Goal: Task Accomplishment & Management: Use online tool/utility

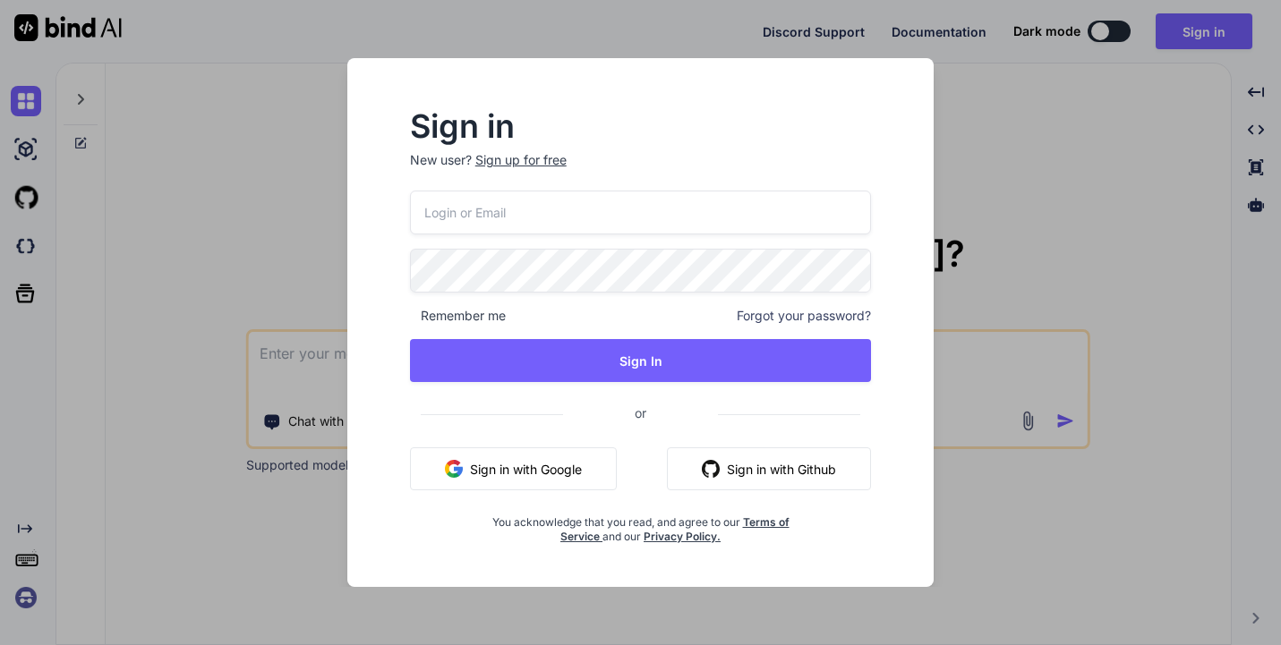
click at [455, 218] on input "email" at bounding box center [641, 213] width 462 height 44
type input "[PERSON_NAME][EMAIL_ADDRESS][PERSON_NAME][DOMAIN_NAME]"
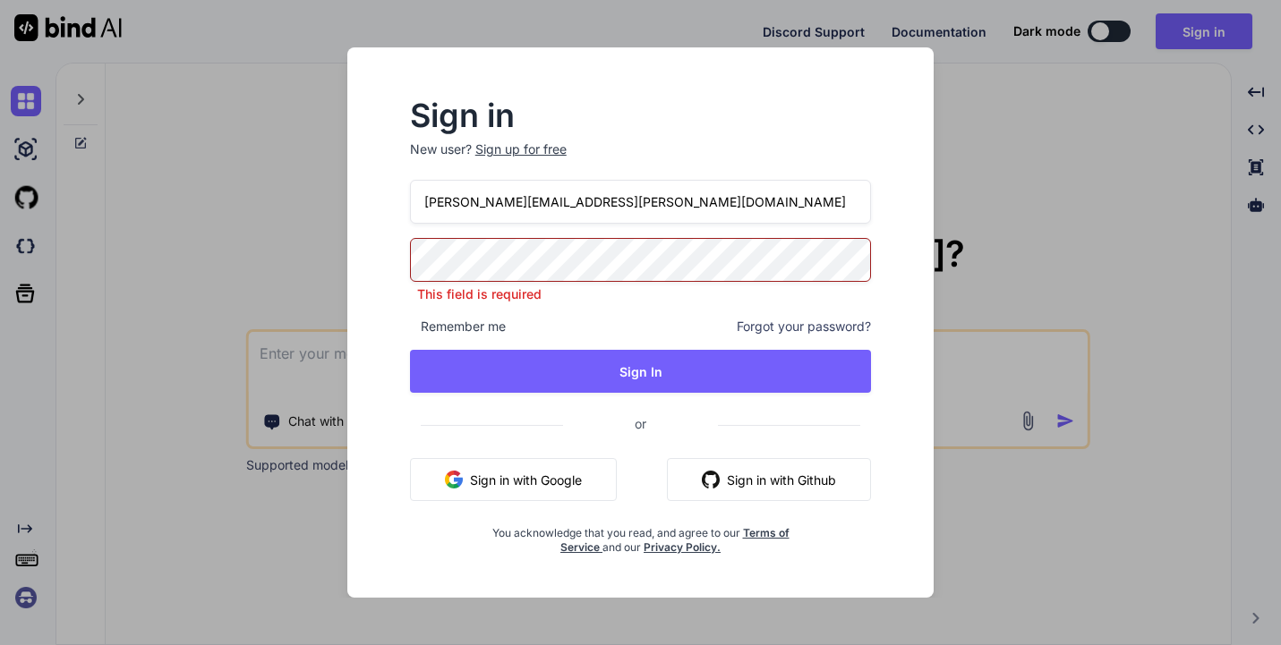
click at [410, 328] on div "[PERSON_NAME][EMAIL_ADDRESS][PERSON_NAME][DOMAIN_NAME] This field is required R…" at bounding box center [641, 367] width 462 height 375
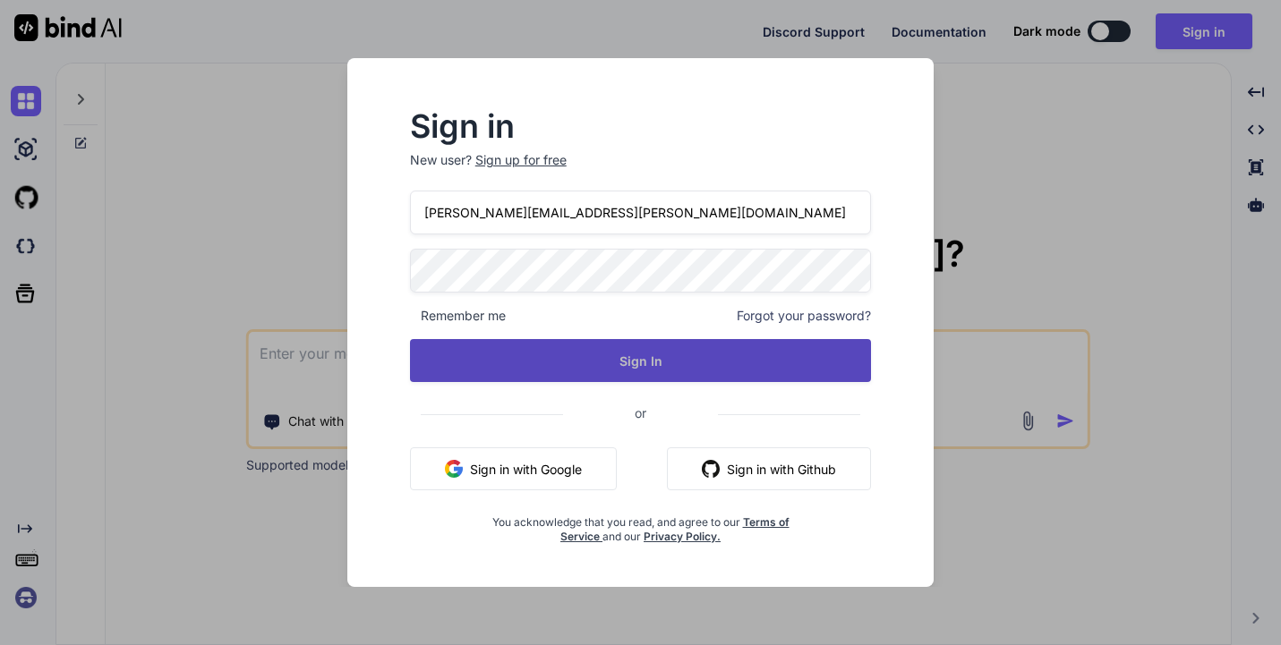
click at [455, 348] on button "Sign In" at bounding box center [641, 360] width 462 height 43
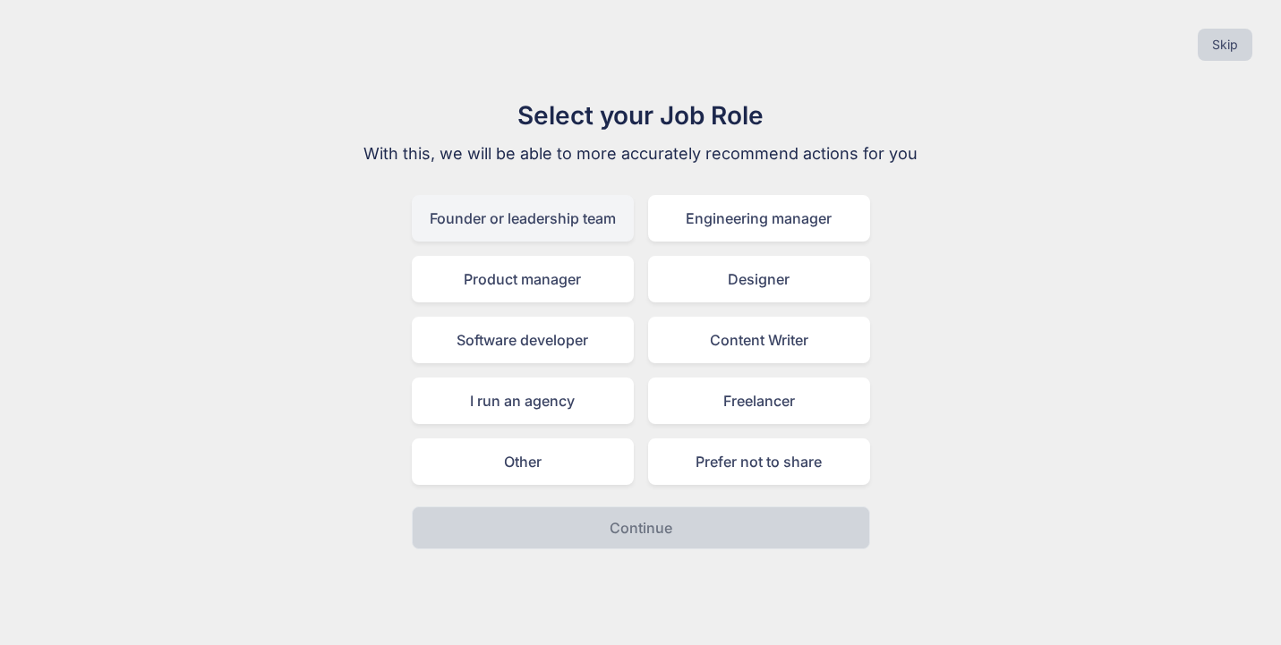
click at [596, 223] on div "Founder or leadership team" at bounding box center [523, 218] width 222 height 47
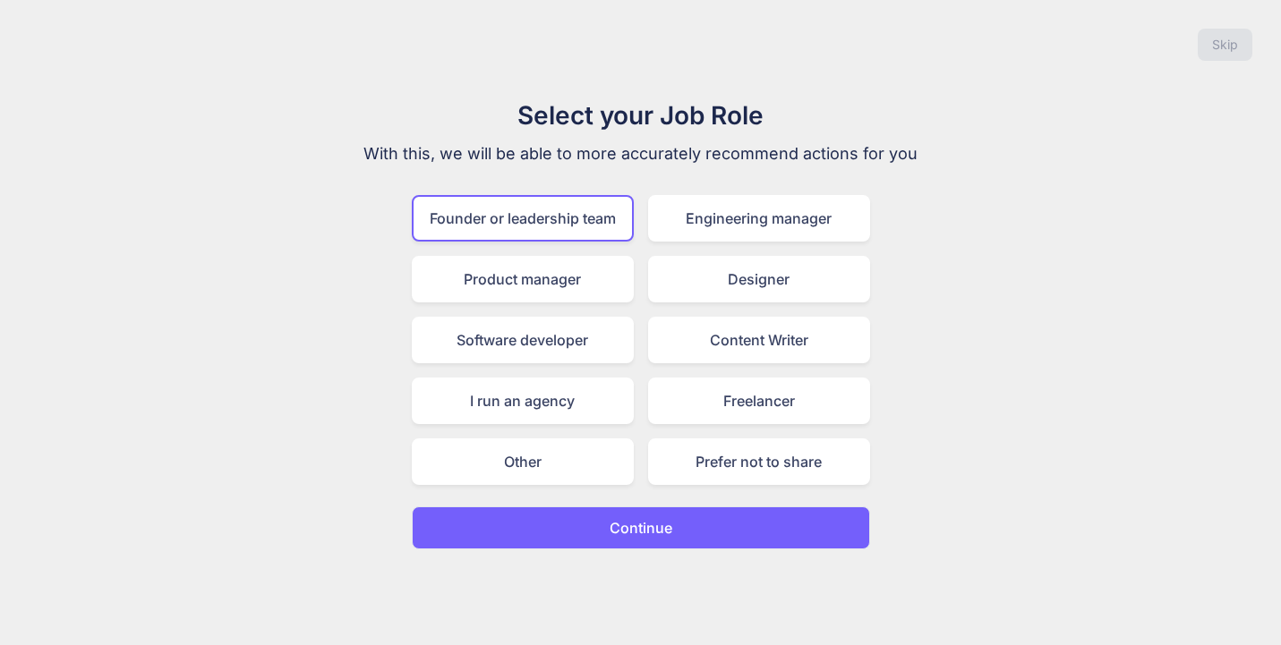
click at [661, 520] on p "Continue" at bounding box center [640, 527] width 63 height 21
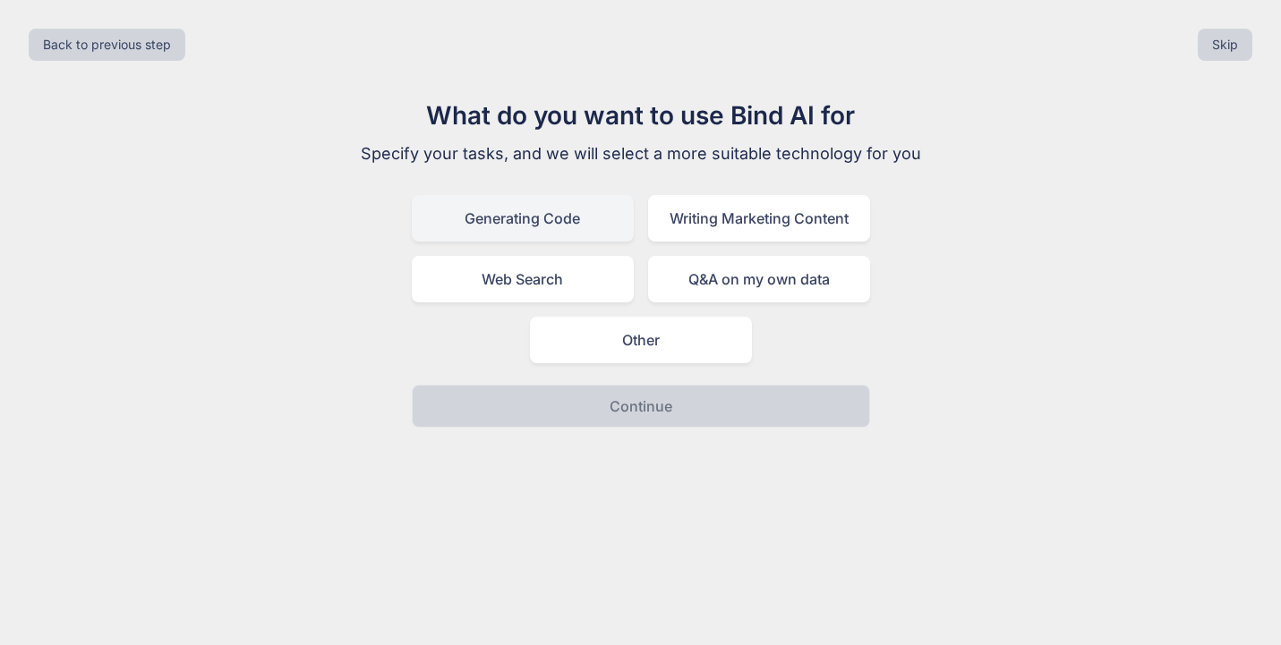
click at [526, 220] on div "Generating Code" at bounding box center [523, 218] width 222 height 47
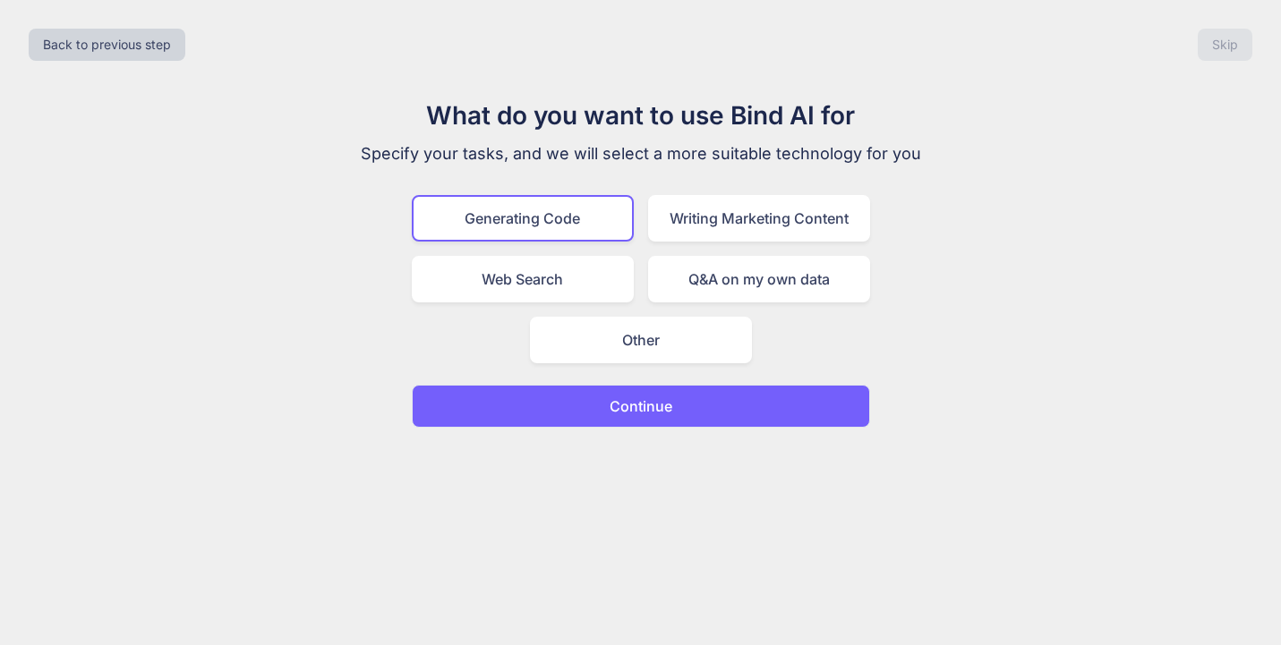
click at [559, 401] on button "Continue" at bounding box center [641, 406] width 458 height 43
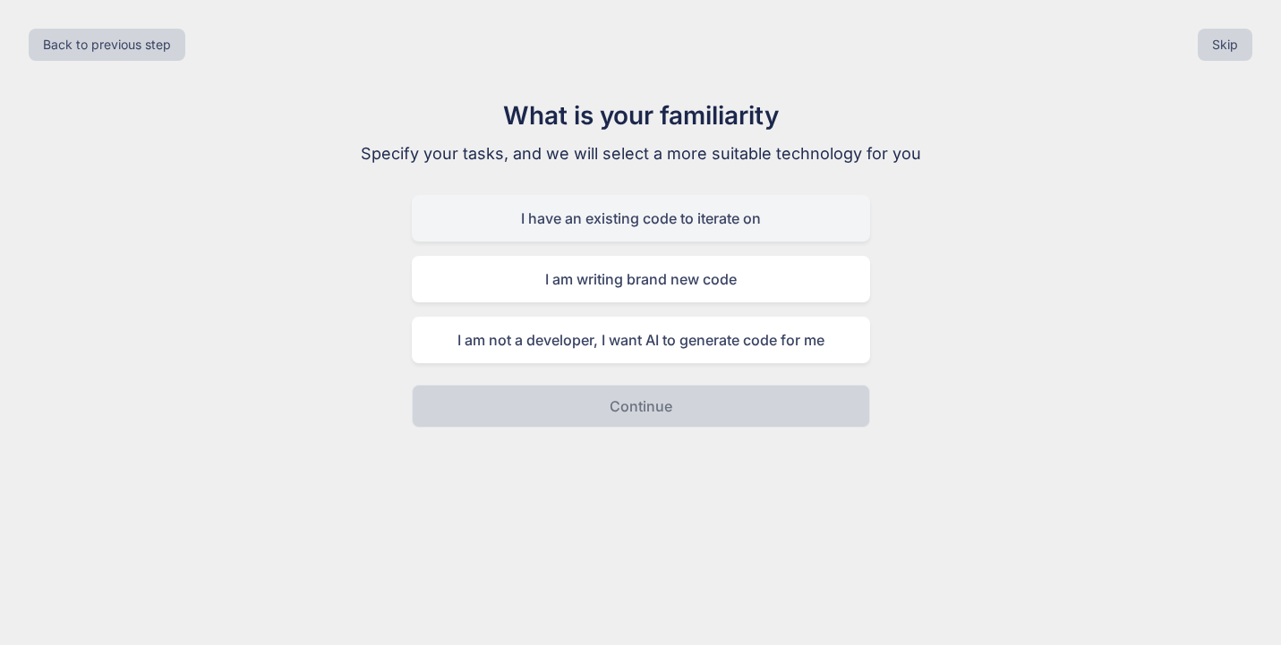
click at [532, 225] on div "I have an existing code to iterate on" at bounding box center [641, 218] width 458 height 47
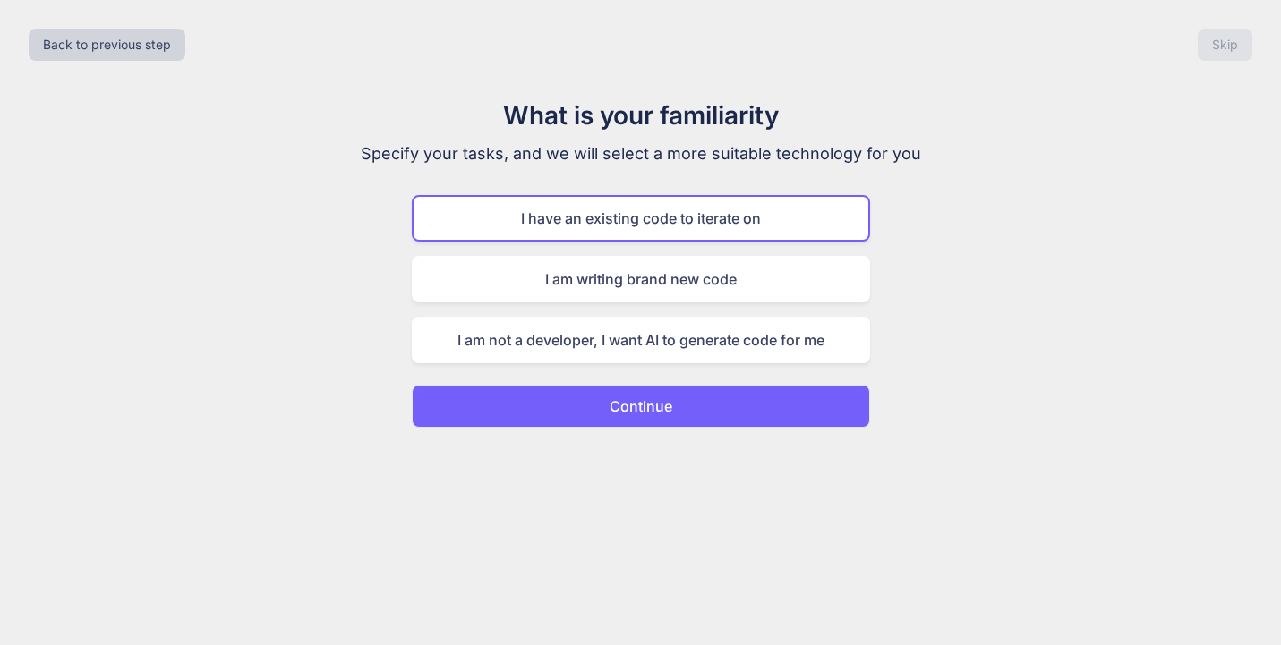
click at [555, 404] on button "Continue" at bounding box center [641, 406] width 458 height 43
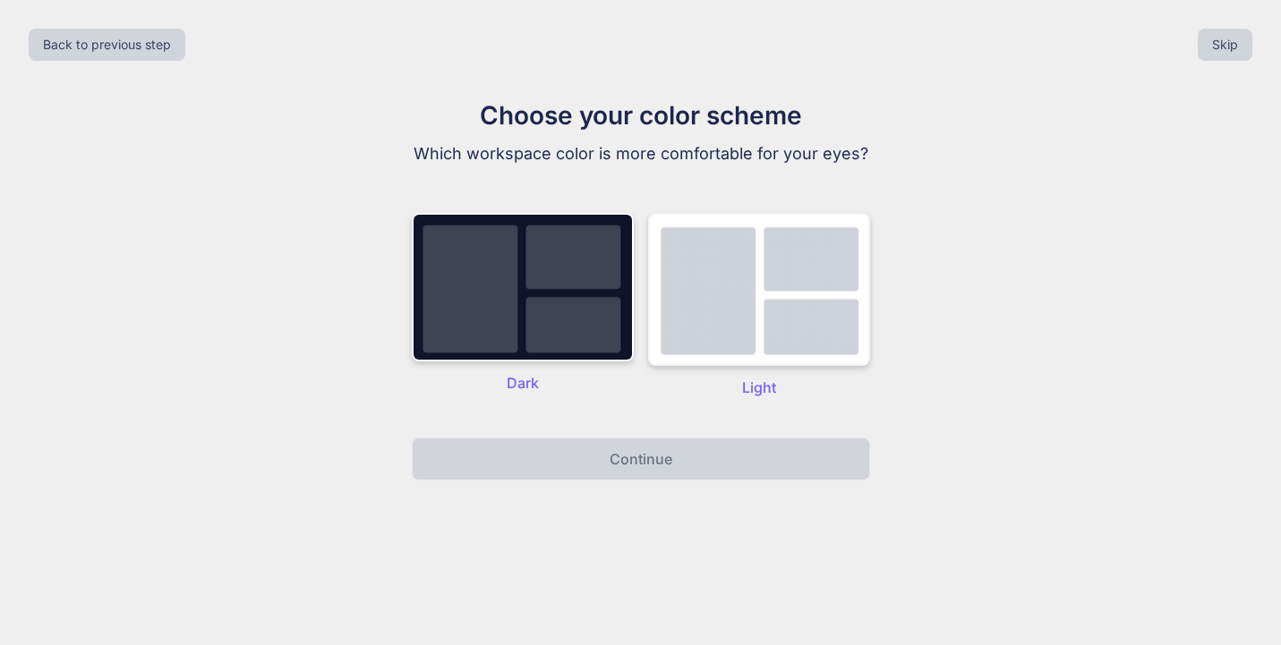
click at [702, 321] on img at bounding box center [759, 289] width 222 height 153
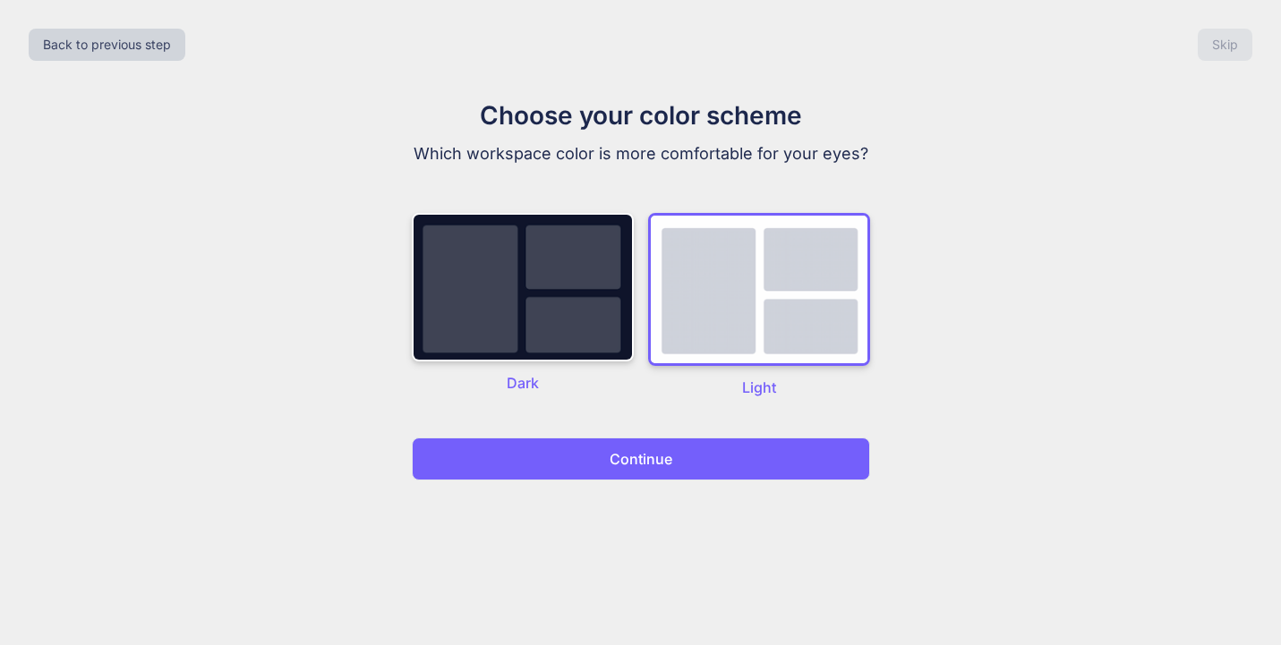
click at [658, 434] on div "Choose your color scheme Which workspace color is more comfortable for your eye…" at bounding box center [640, 289] width 601 height 384
click at [658, 454] on p "Continue" at bounding box center [640, 458] width 63 height 21
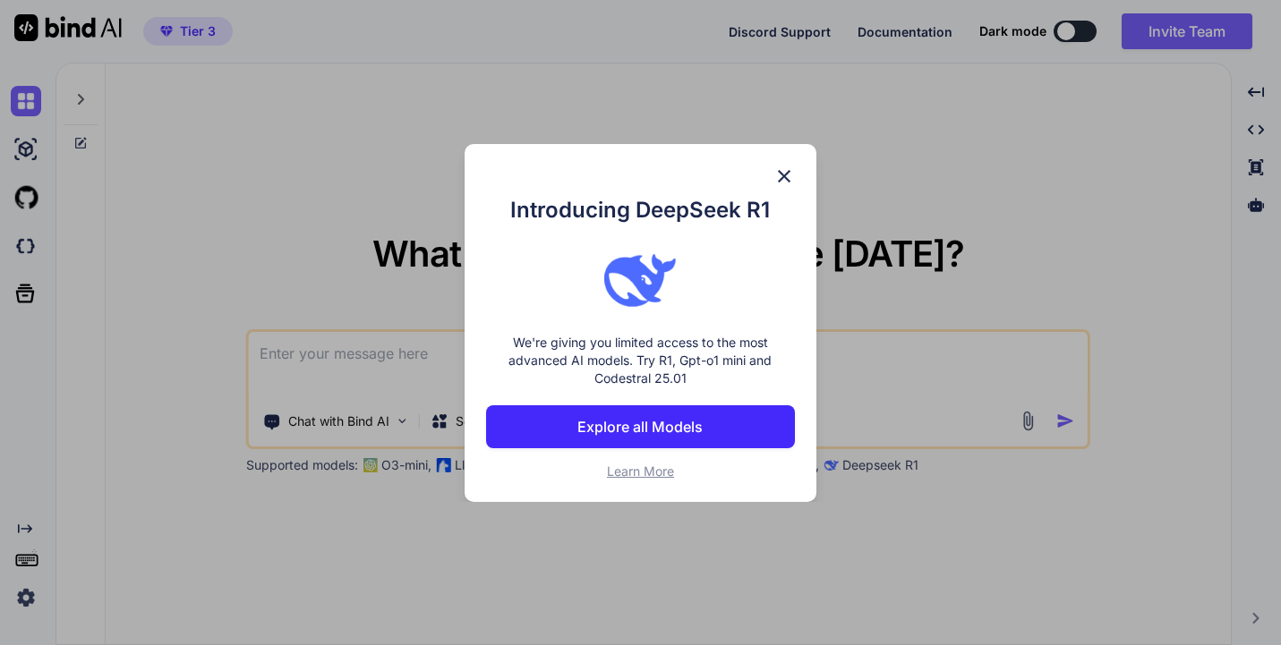
click at [786, 173] on img at bounding box center [783, 176] width 21 height 21
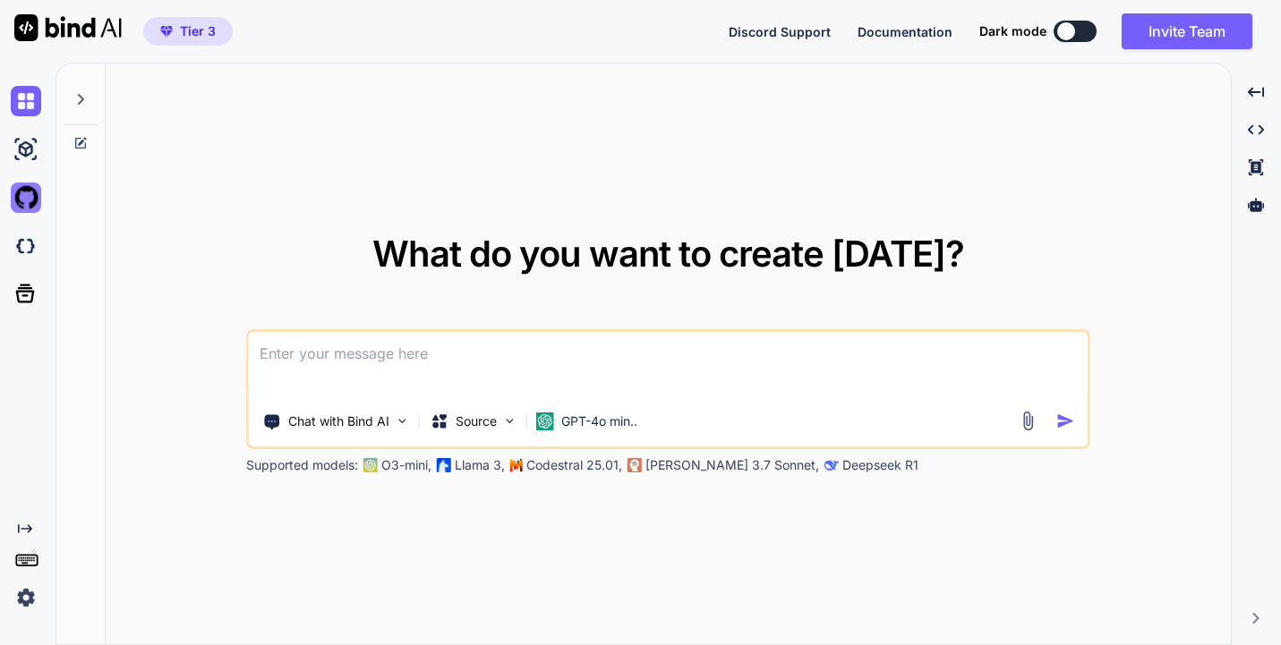
click at [31, 198] on img at bounding box center [26, 198] width 30 height 30
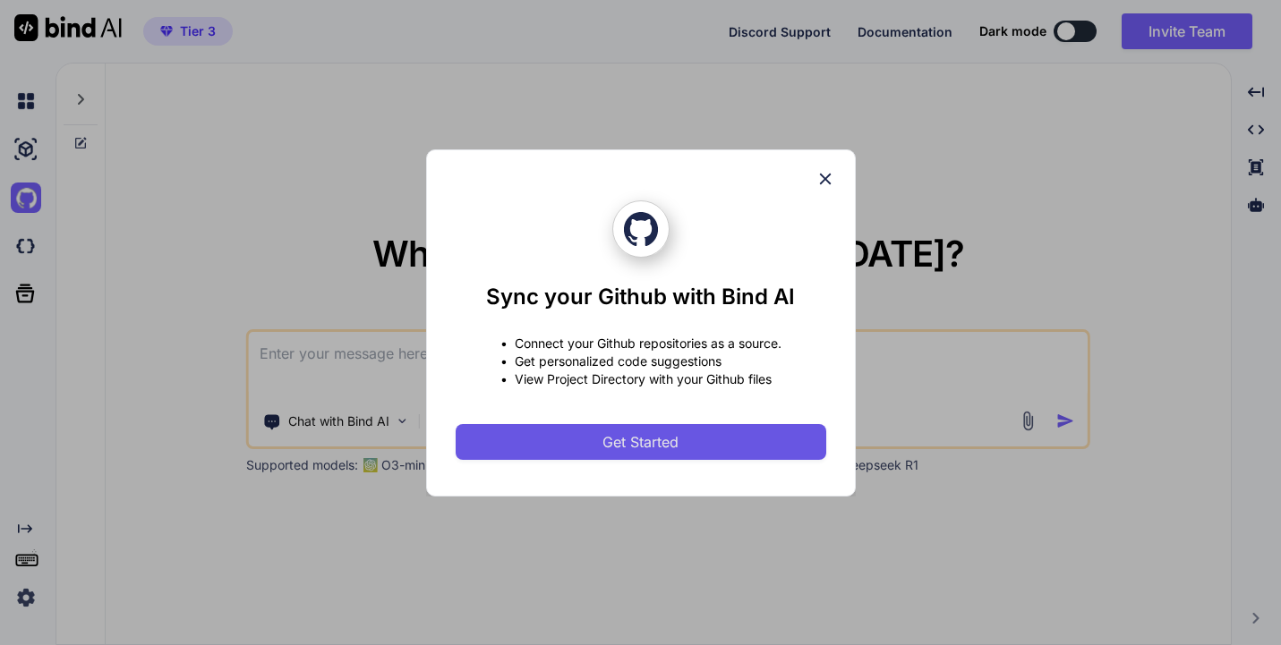
click at [574, 441] on button "Get Started" at bounding box center [640, 442] width 370 height 36
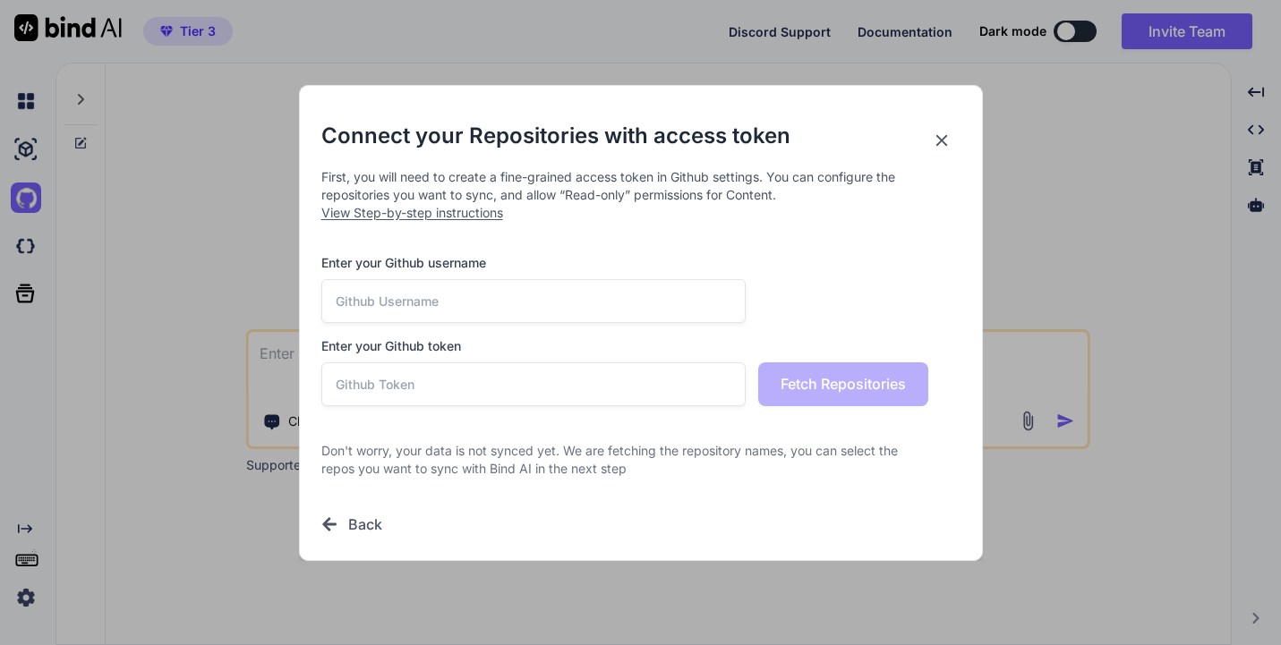
click at [405, 297] on input "text" at bounding box center [533, 301] width 425 height 44
type input "jpr-praxishealthlabs"
click at [539, 327] on div "Enter your Github username jpr-praxishealthlabs Enter your Github token Fetch R…" at bounding box center [640, 330] width 639 height 152
click at [498, 379] on input "text" at bounding box center [533, 384] width 425 height 44
click at [474, 216] on span "View Step-by-step instructions" at bounding box center [412, 212] width 182 height 15
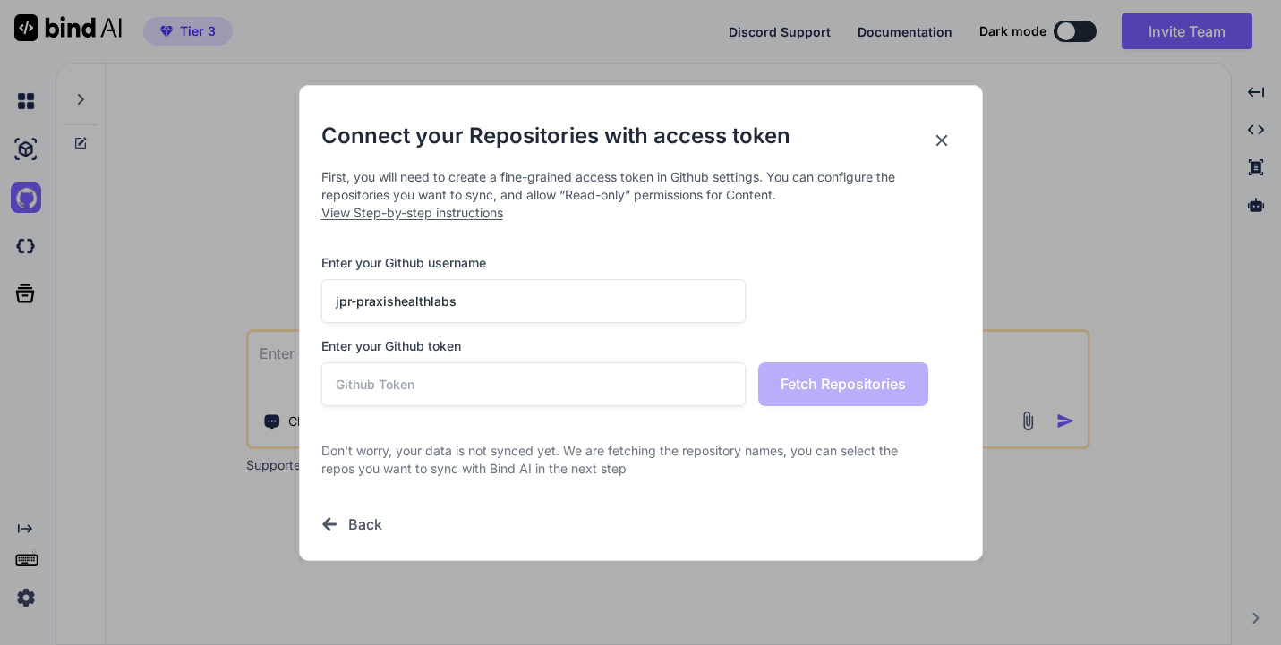
click at [403, 395] on input "text" at bounding box center [533, 384] width 425 height 44
paste input "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"
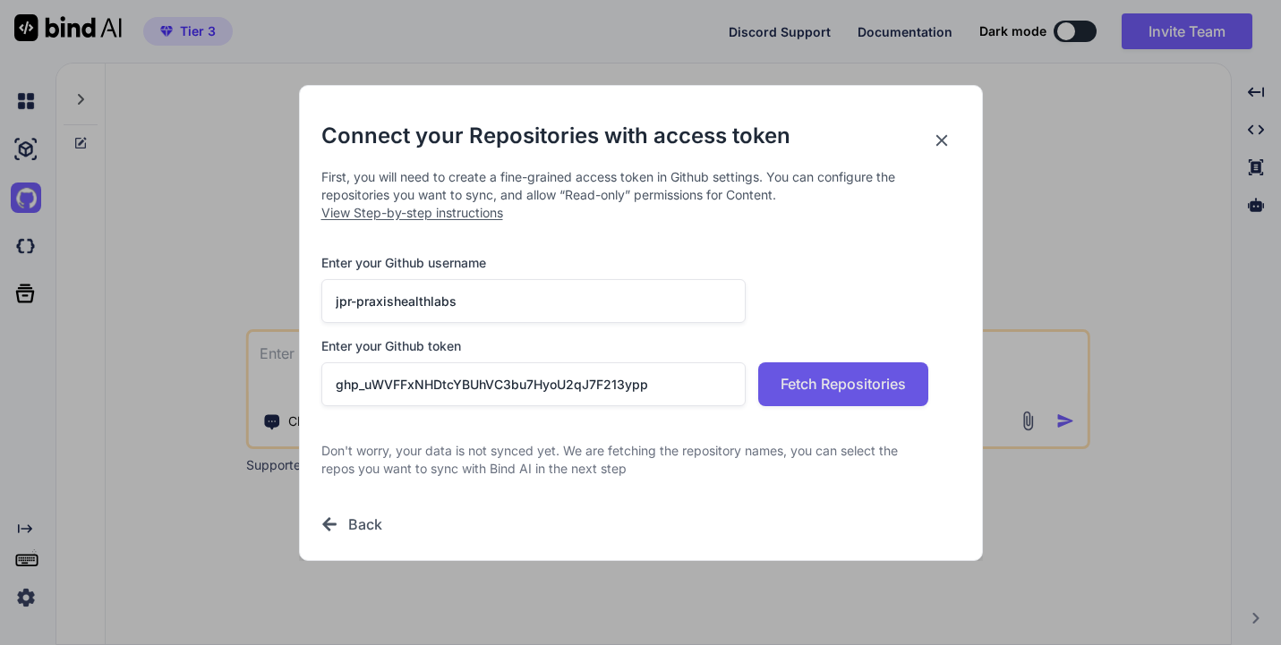
type input "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"
click at [813, 387] on span "Fetch Repositories" at bounding box center [842, 383] width 125 height 21
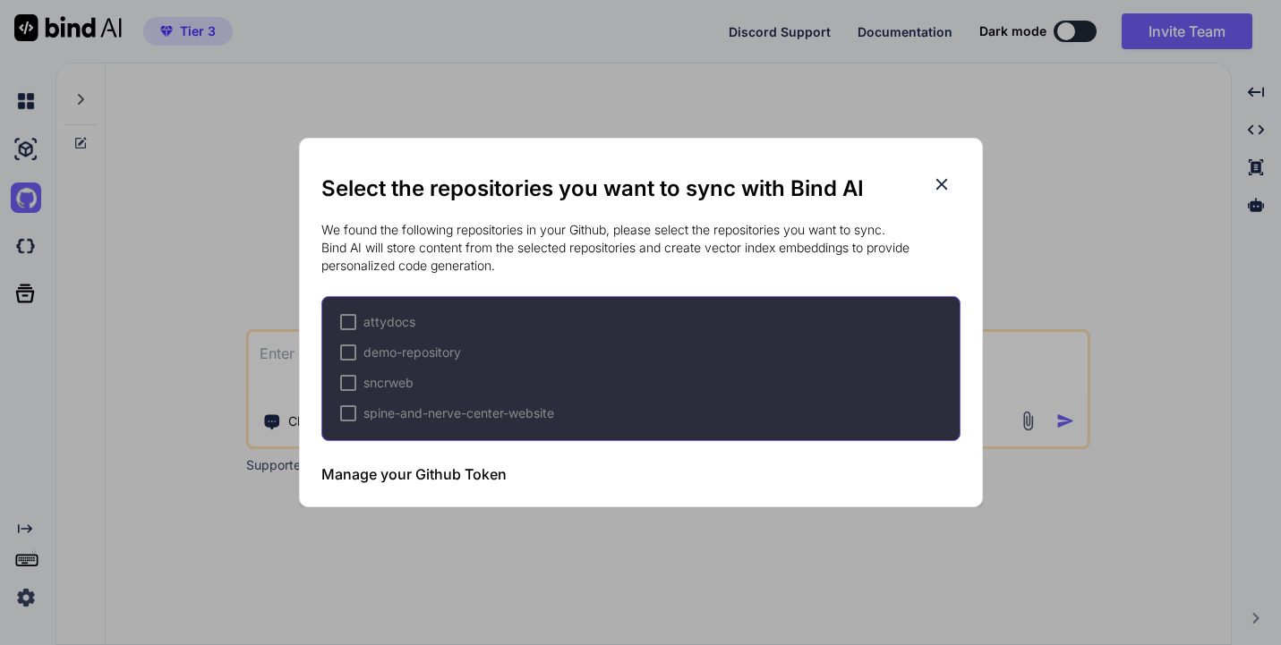
click at [345, 379] on div at bounding box center [348, 383] width 16 height 16
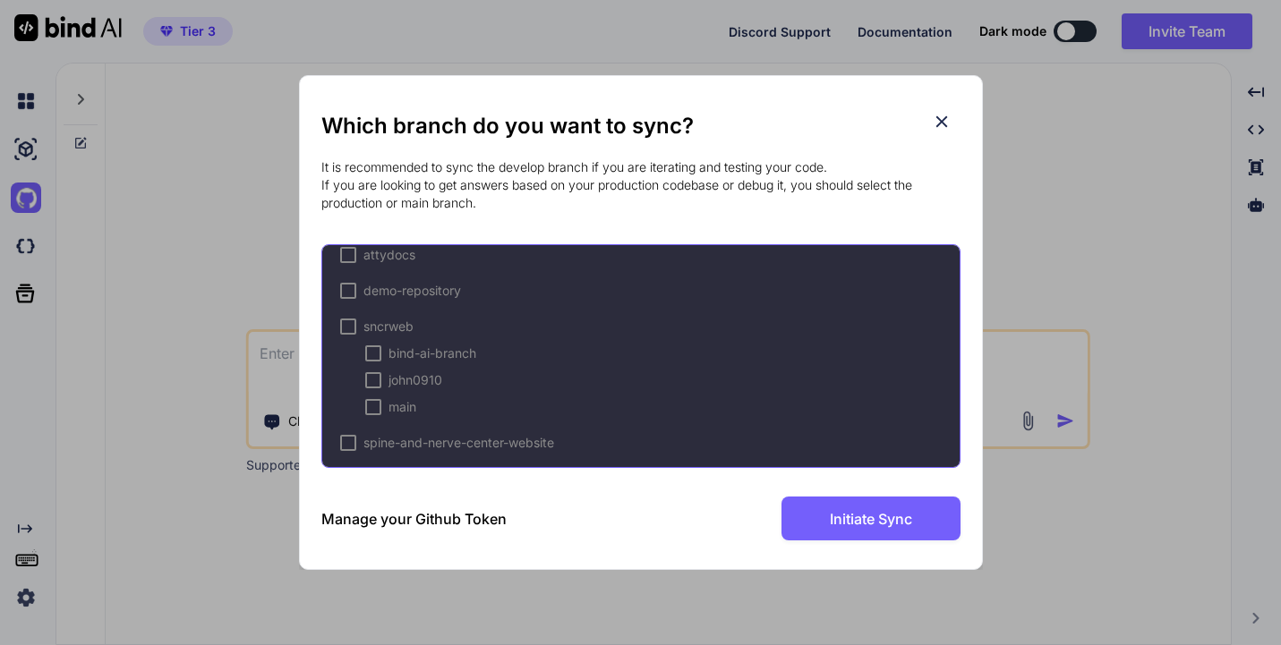
scroll to position [23, 0]
click at [344, 313] on div at bounding box center [348, 319] width 16 height 16
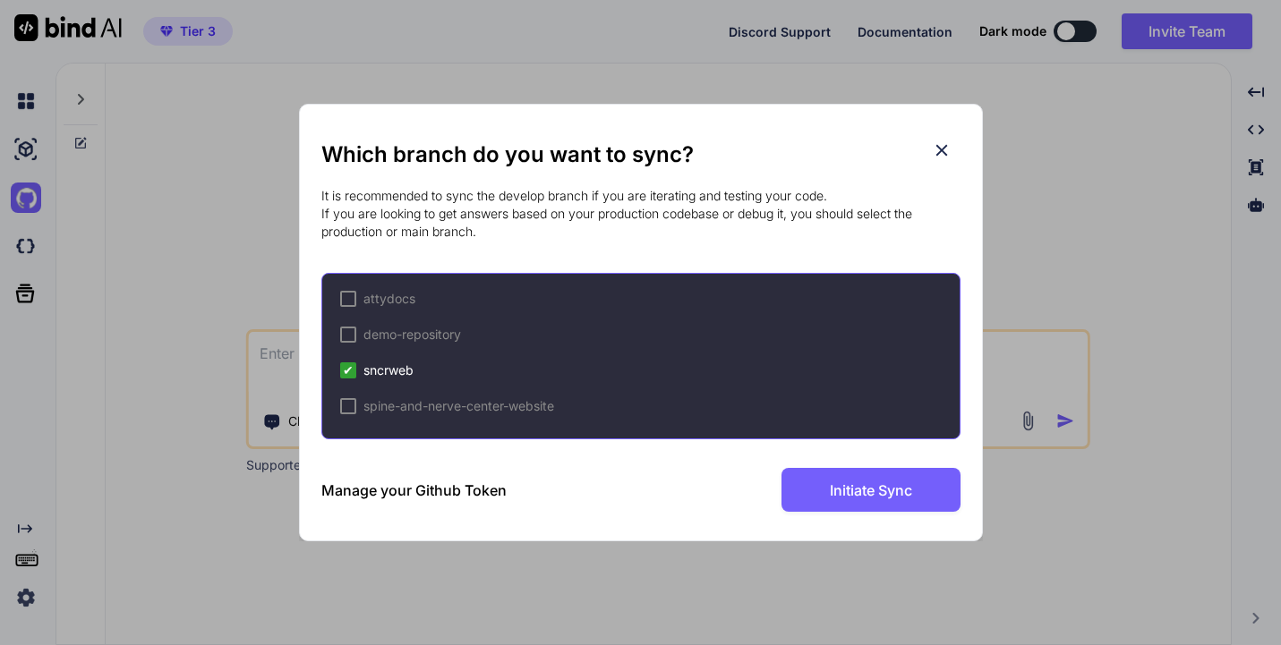
click at [351, 365] on span "✔" at bounding box center [348, 371] width 11 height 18
click at [351, 365] on div at bounding box center [348, 370] width 16 height 16
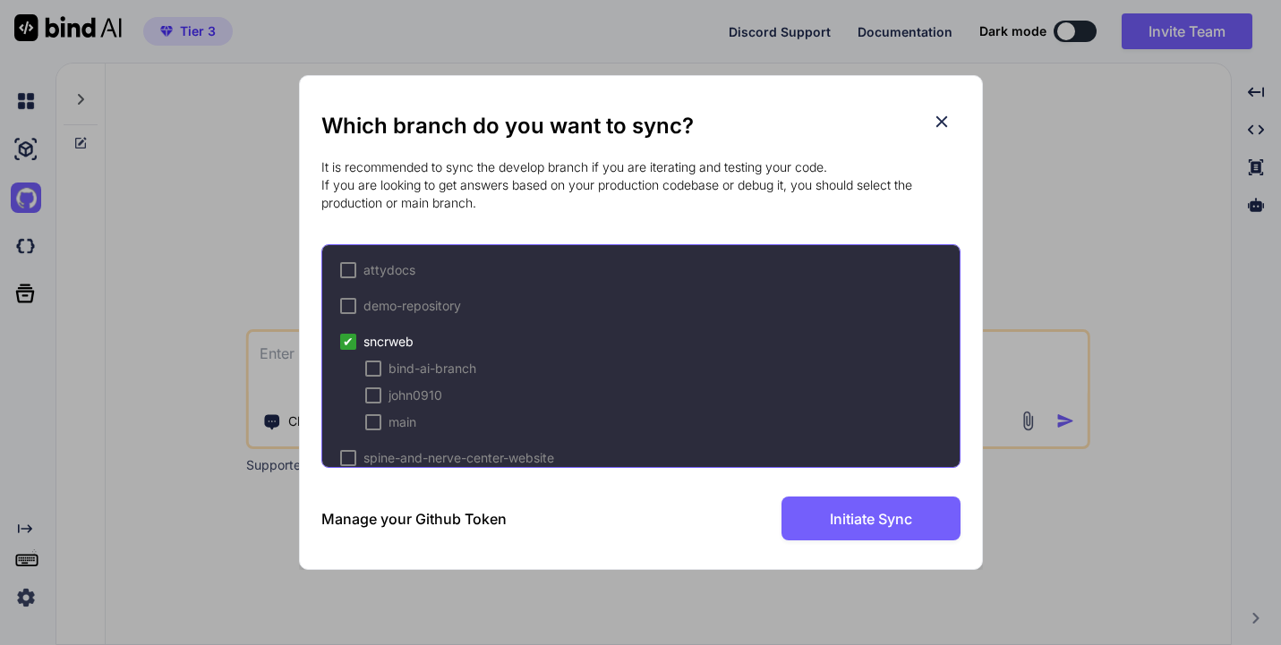
click at [372, 370] on div at bounding box center [373, 369] width 16 height 16
click at [812, 523] on button "Initiate Sync" at bounding box center [870, 519] width 179 height 44
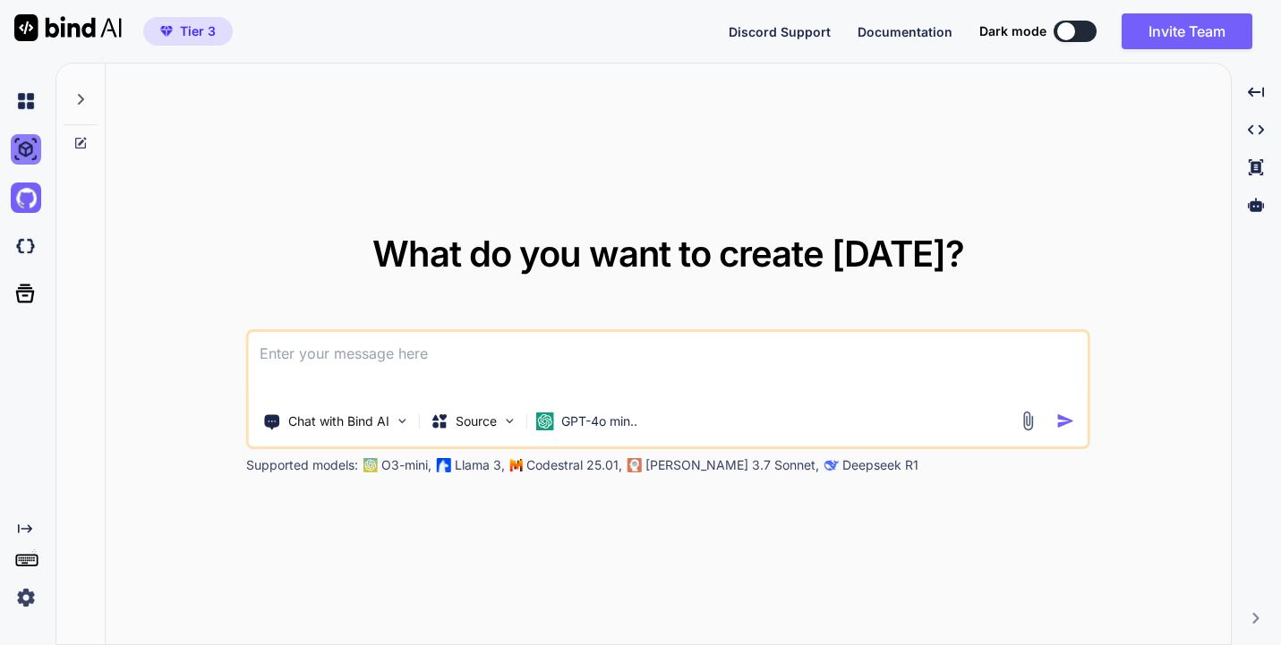
click at [21, 151] on img at bounding box center [26, 149] width 30 height 30
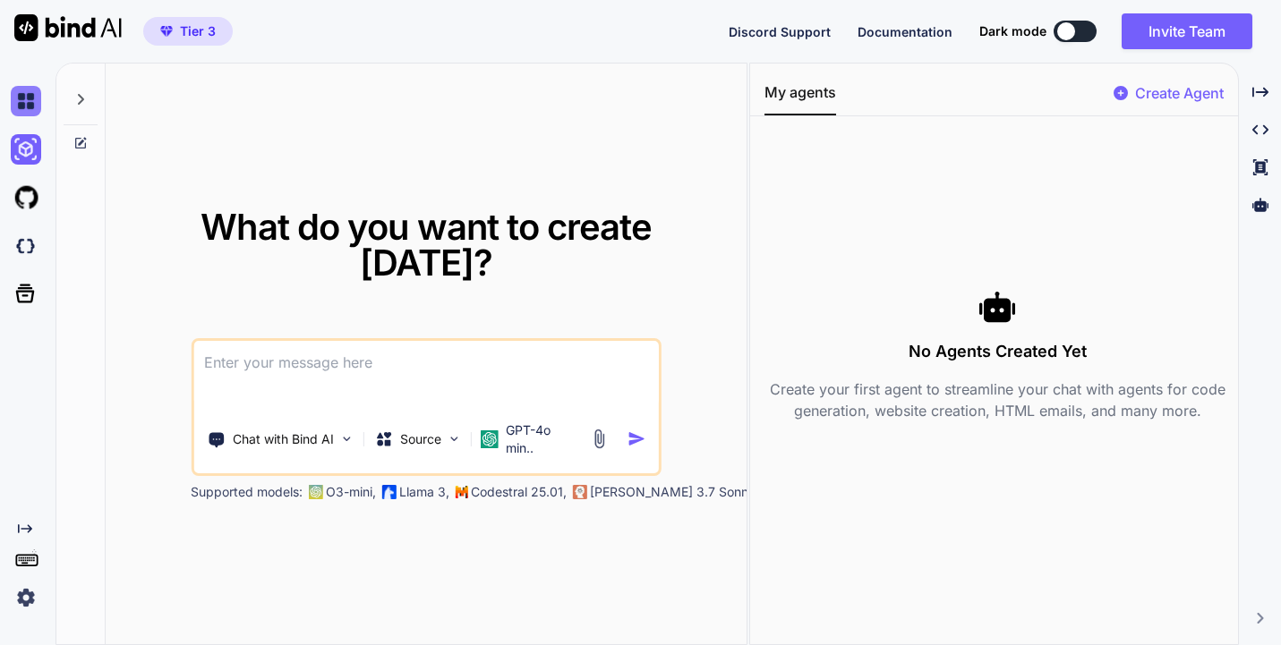
click at [27, 110] on img at bounding box center [26, 101] width 30 height 30
click at [32, 242] on img at bounding box center [26, 246] width 30 height 30
click at [30, 192] on img at bounding box center [26, 198] width 30 height 30
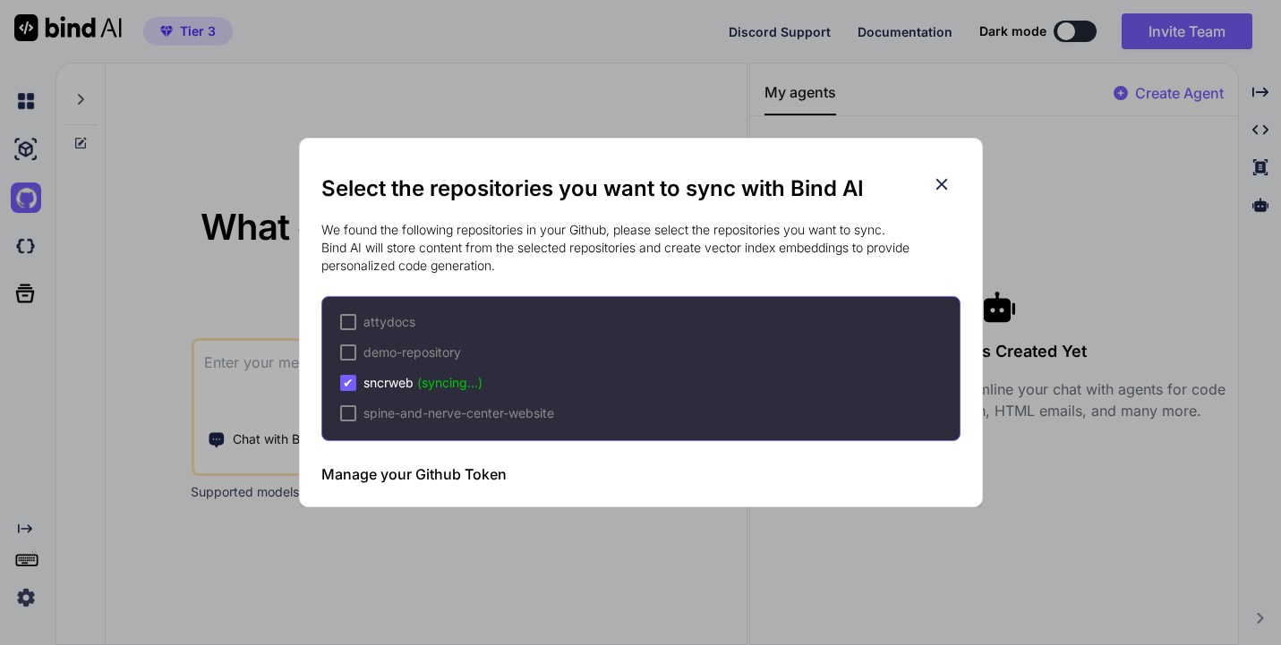
click at [30, 193] on div "Select the repositories you want to sync with Bind AI We found the following re…" at bounding box center [640, 322] width 1281 height 645
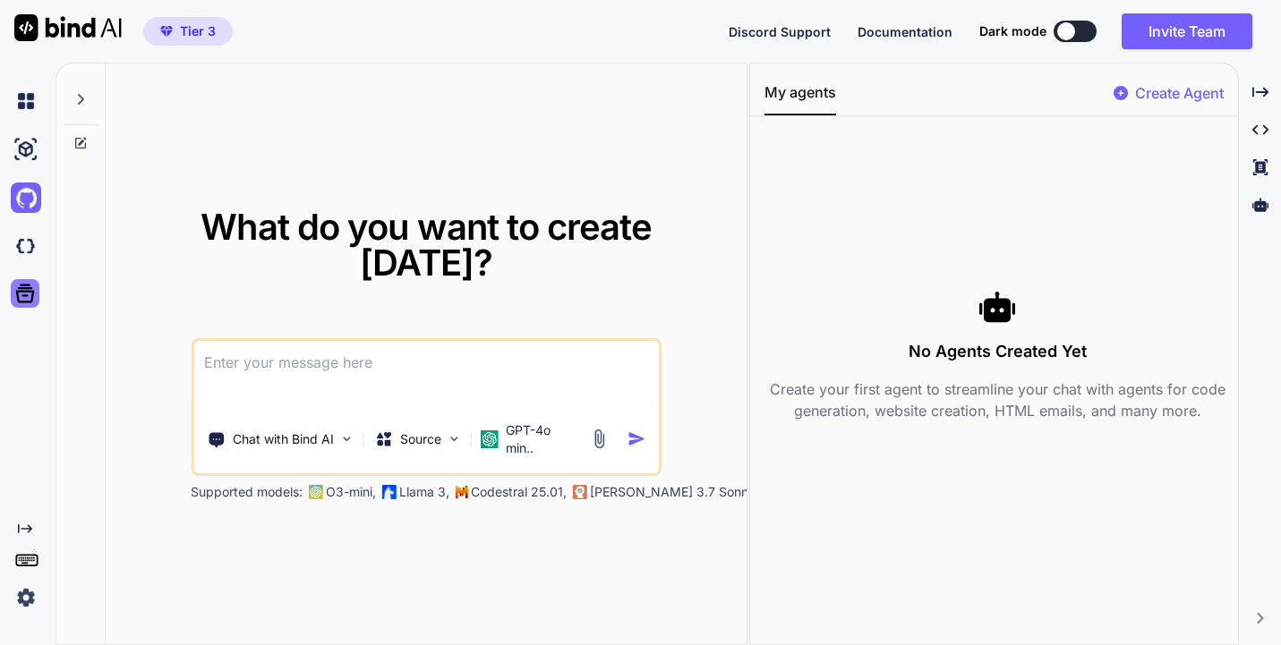
click at [24, 294] on icon at bounding box center [25, 293] width 25 height 25
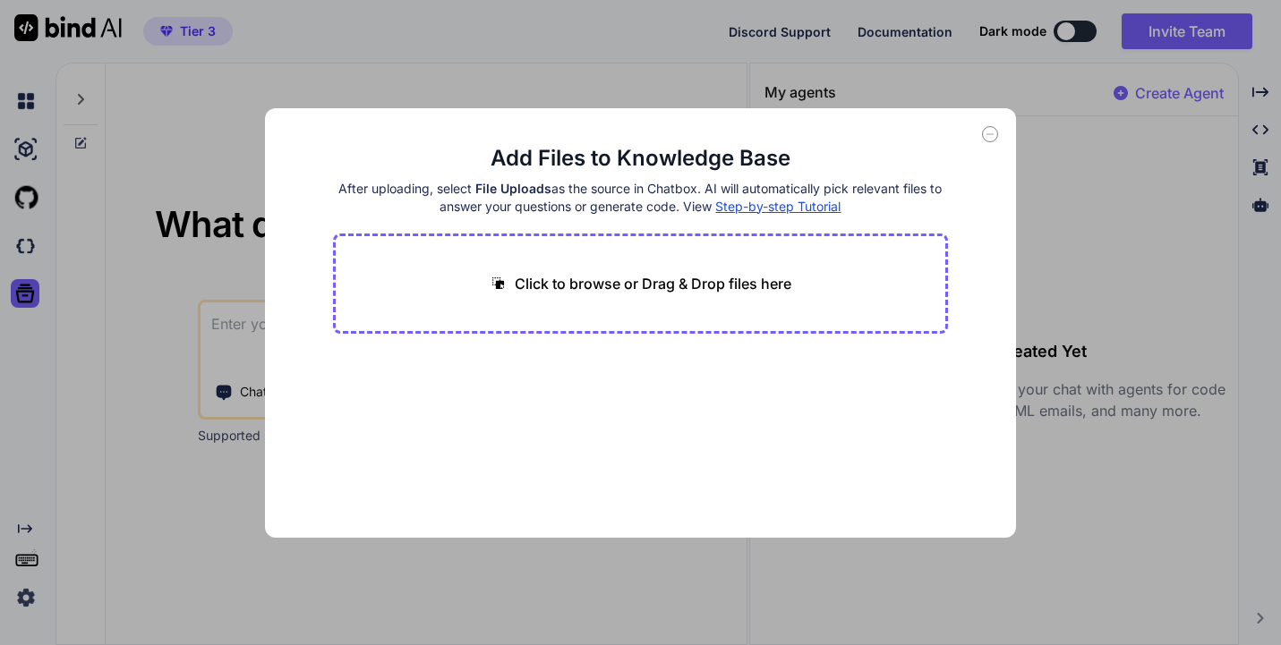
click at [24, 294] on div "Add Files to Knowledge Base After uploading, select File Uploads as the source …" at bounding box center [640, 322] width 1281 height 645
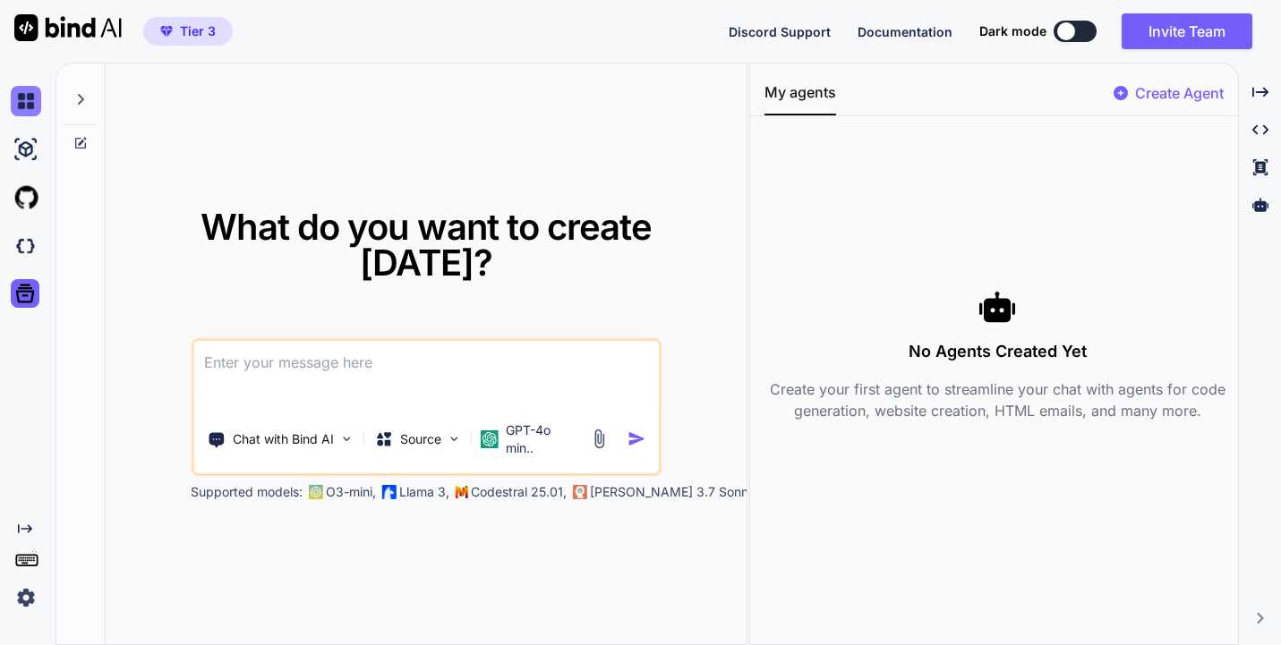
click at [28, 98] on img at bounding box center [26, 101] width 30 height 30
click at [1157, 46] on button "Invite Team" at bounding box center [1186, 31] width 131 height 36
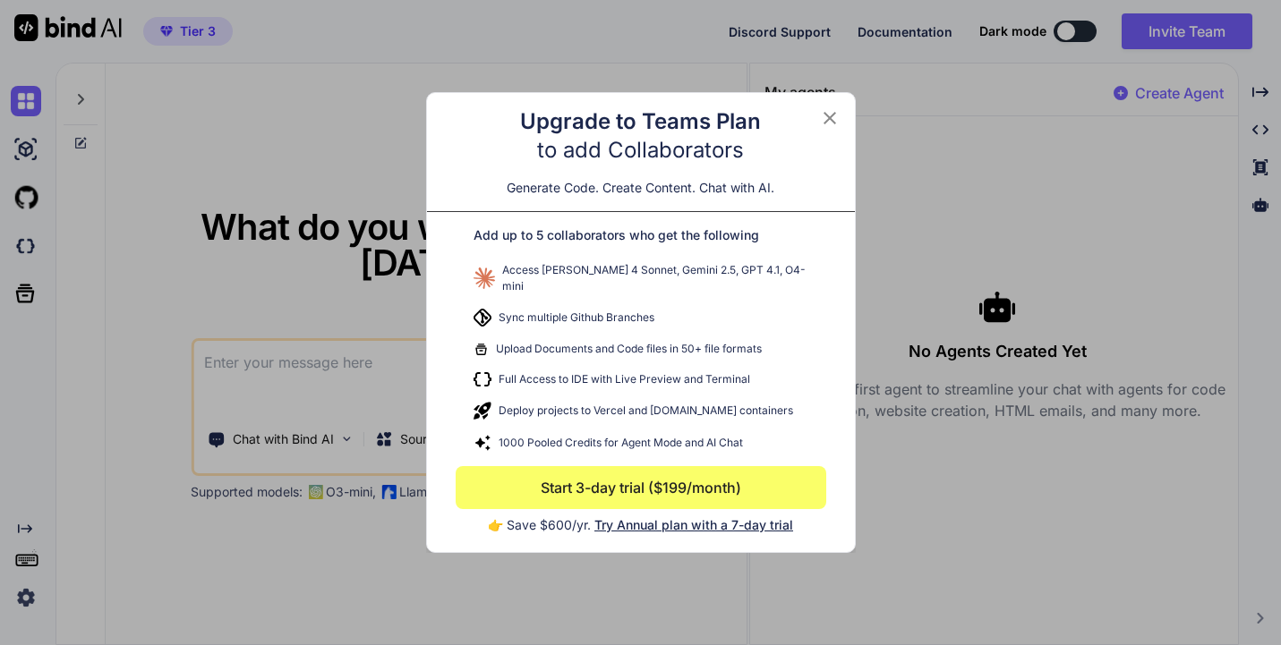
click at [828, 120] on icon at bounding box center [829, 117] width 21 height 21
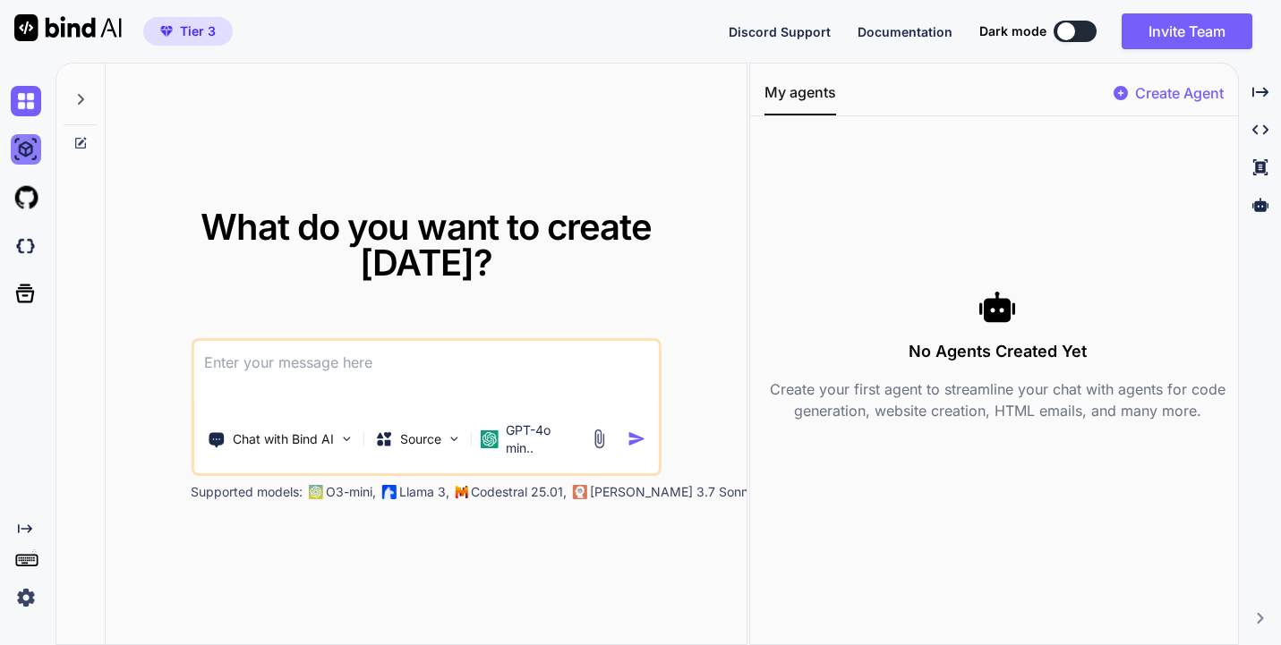
click at [30, 155] on img at bounding box center [26, 149] width 30 height 30
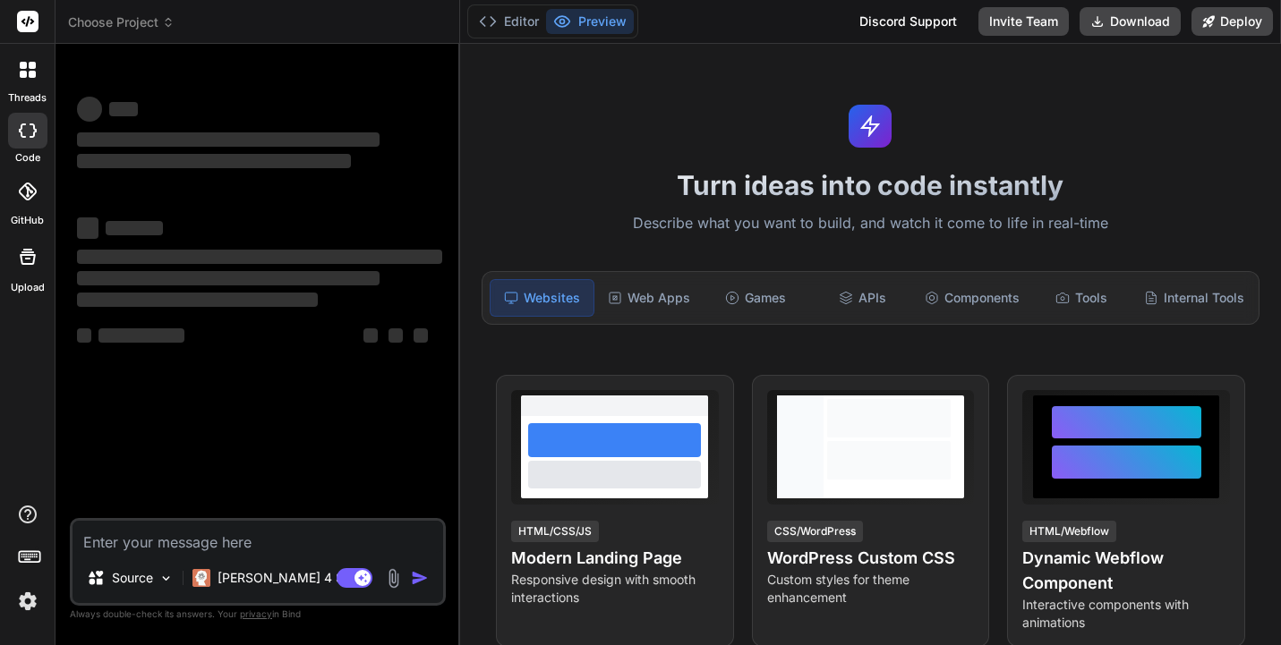
type textarea "x"
click at [25, 603] on img at bounding box center [28, 601] width 30 height 30
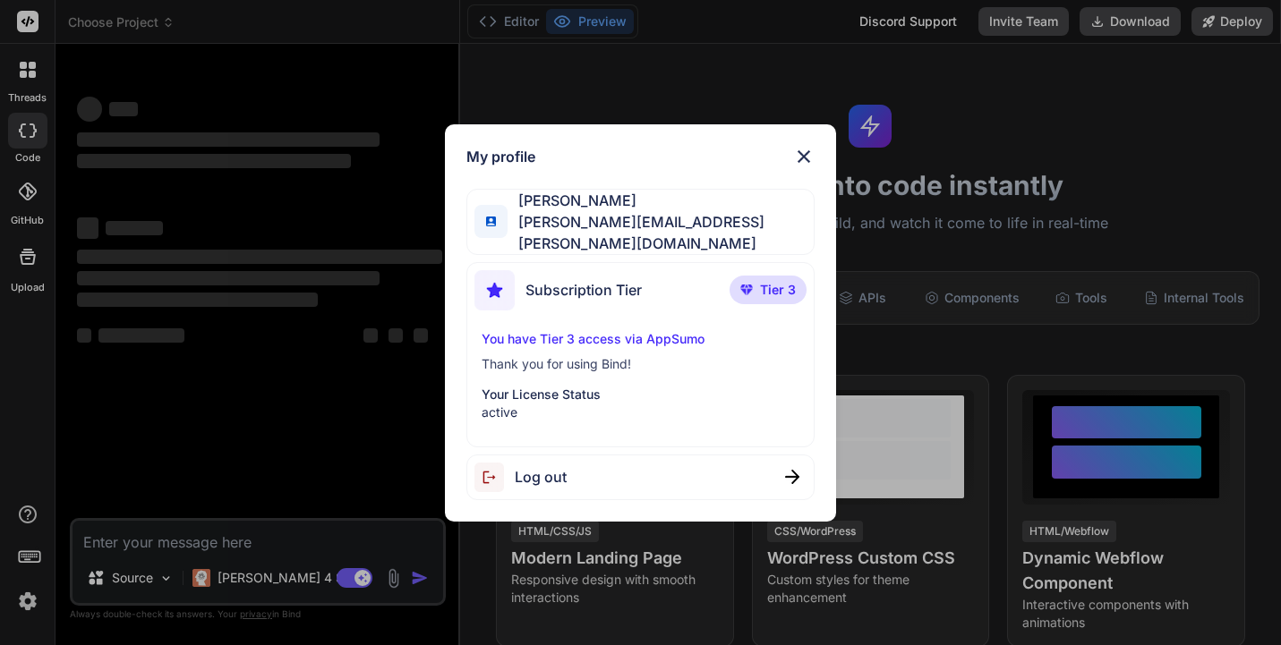
click at [557, 330] on p "You have Tier 3 access via AppSumo" at bounding box center [640, 339] width 318 height 18
click at [549, 279] on span "Subscription Tier" at bounding box center [583, 289] width 116 height 21
click at [496, 296] on img at bounding box center [494, 290] width 40 height 40
click at [761, 281] on span "Tier 3" at bounding box center [778, 290] width 36 height 18
click at [578, 330] on p "You have Tier 3 access via AppSumo" at bounding box center [640, 339] width 318 height 18
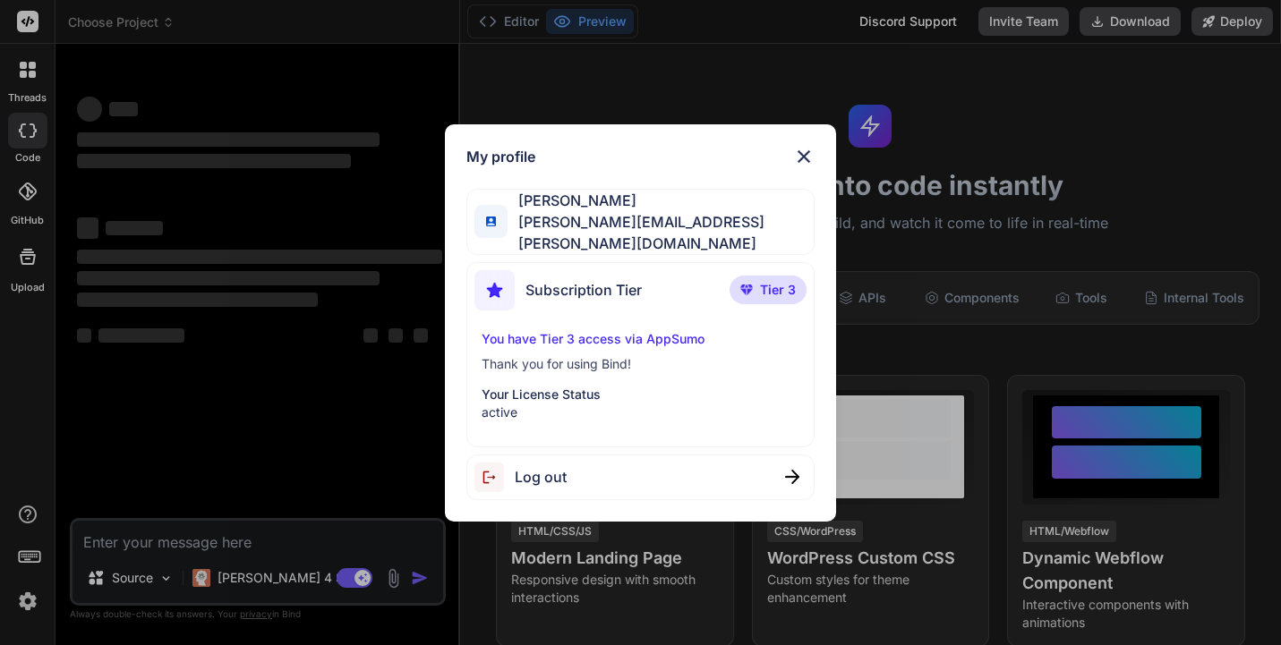
click at [502, 386] on p "Your License Status" at bounding box center [640, 395] width 318 height 18
click at [802, 158] on img at bounding box center [803, 156] width 21 height 21
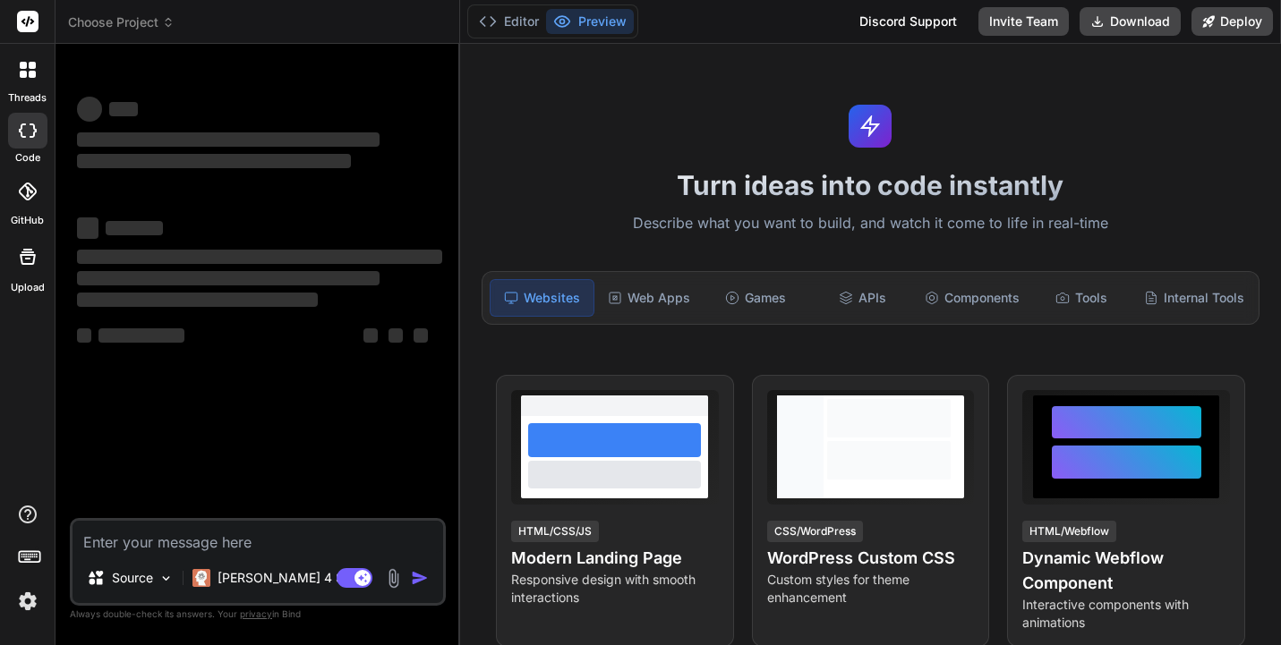
click at [25, 26] on rect at bounding box center [27, 21] width 21 height 21
click at [142, 30] on span "Choose Project" at bounding box center [121, 22] width 106 height 18
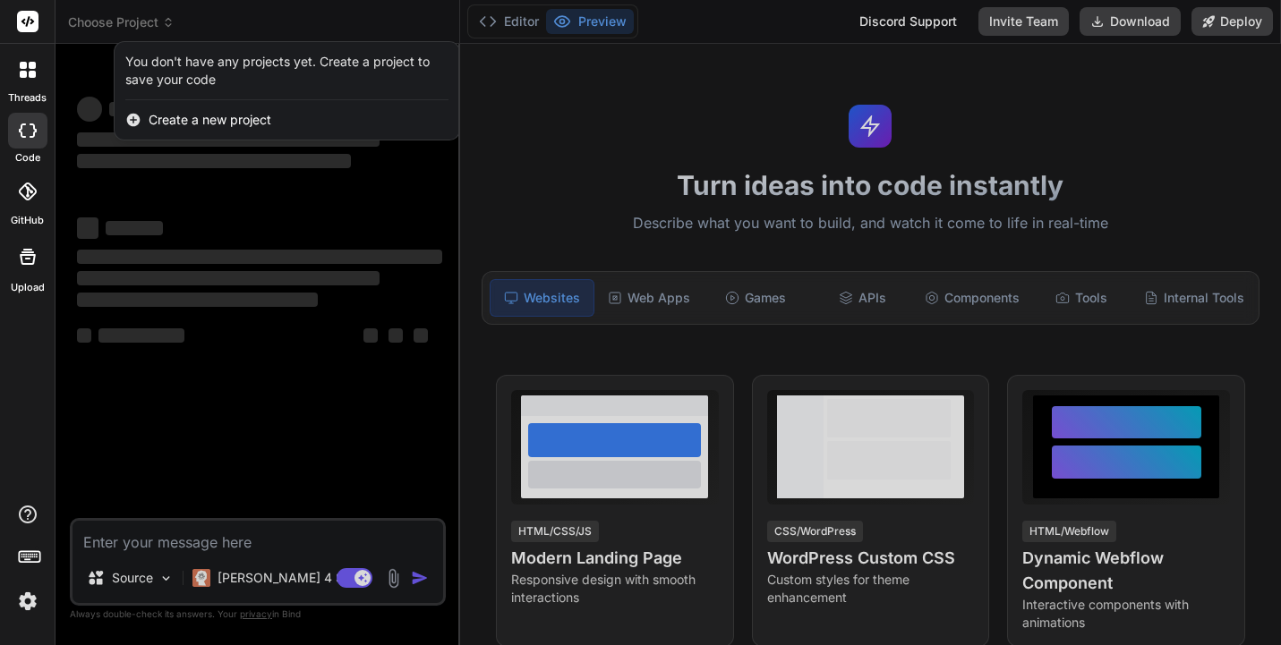
click at [145, 22] on div at bounding box center [640, 322] width 1281 height 645
